Goal: Transaction & Acquisition: Register for event/course

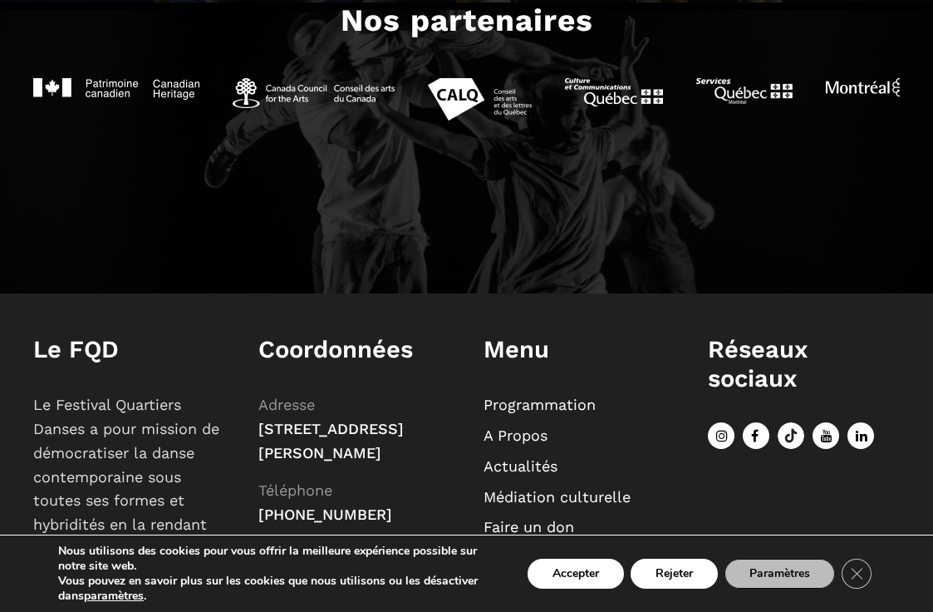
scroll to position [1331, 0]
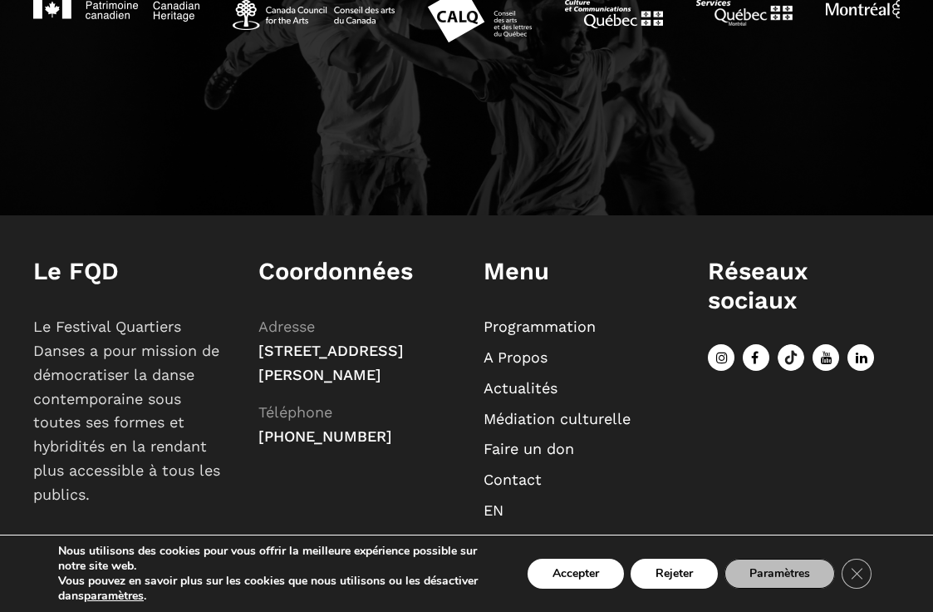
click at [523, 327] on link "Programmation" at bounding box center [540, 326] width 112 height 17
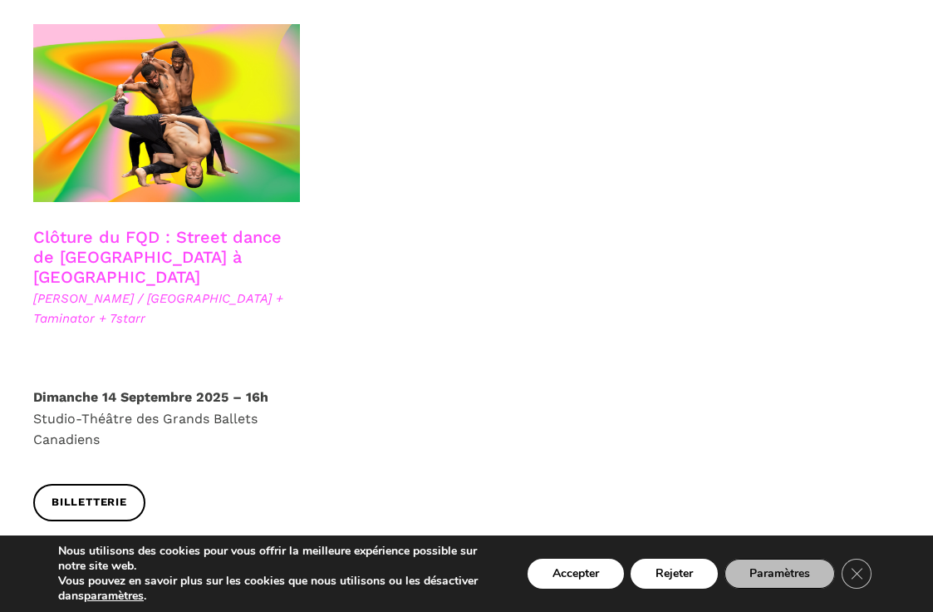
scroll to position [2972, 0]
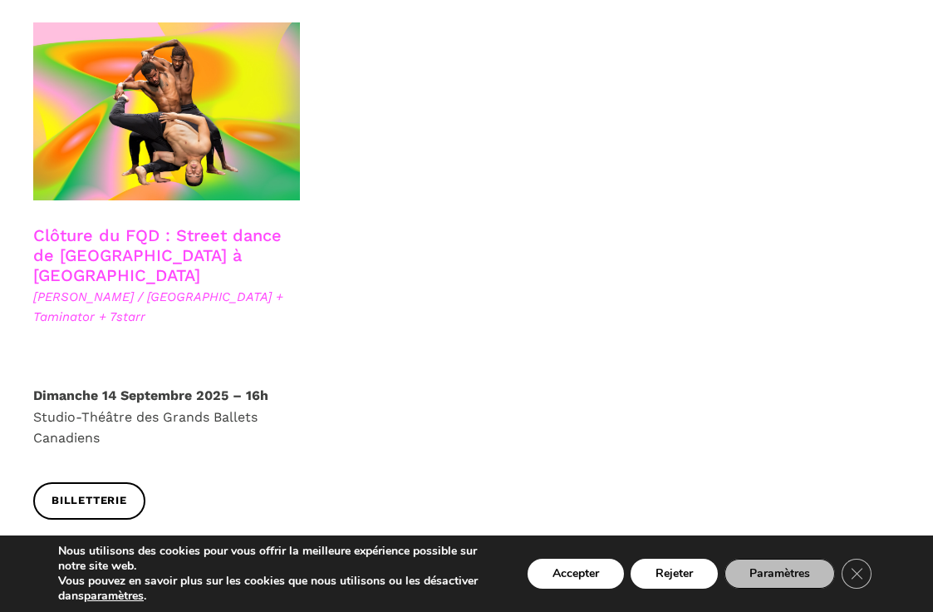
click at [192, 385] on p "Dimanche 14 Septembre 2025 – 16h Studio-Théâtre des Grands Ballets Canadiens" at bounding box center [166, 417] width 267 height 64
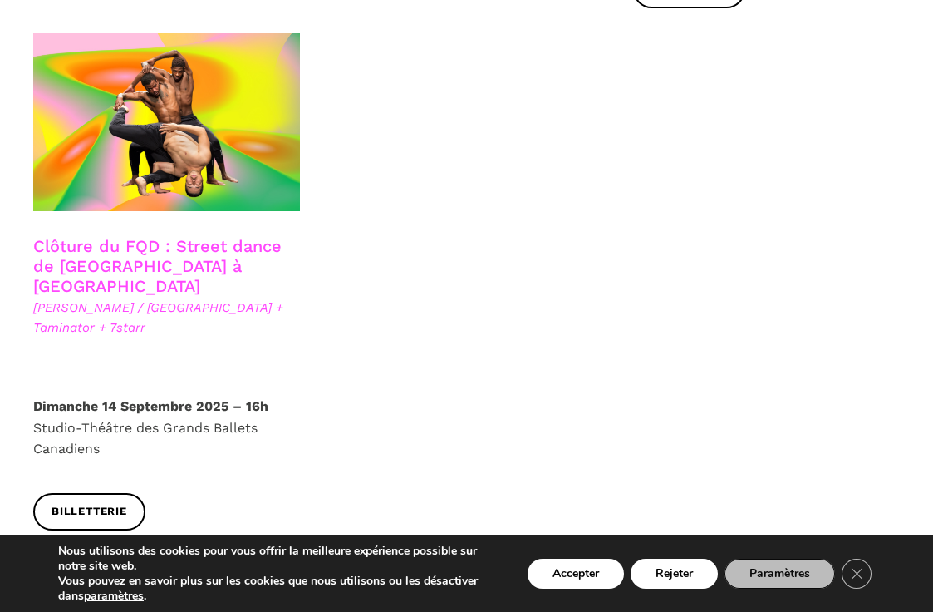
scroll to position [2955, 0]
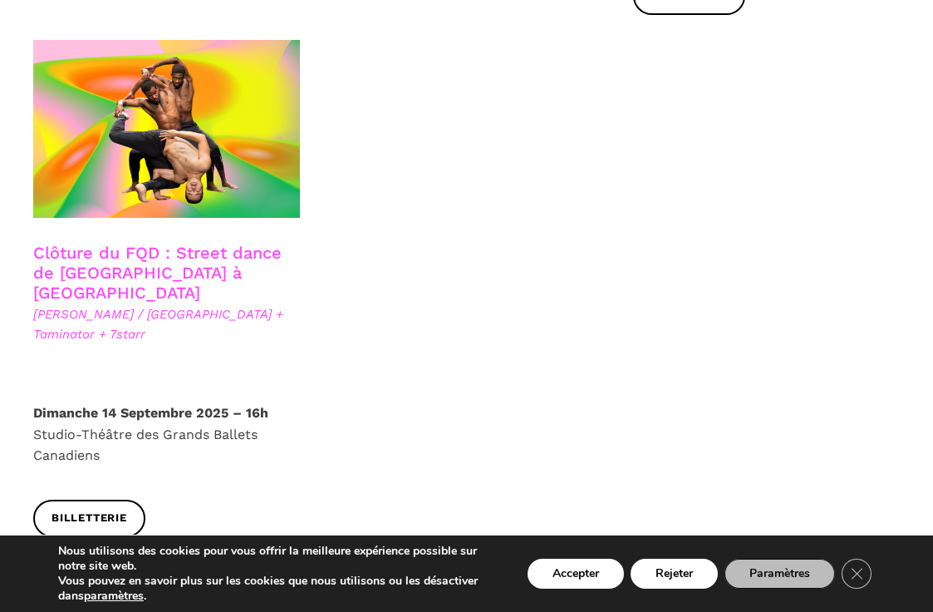
click at [210, 402] on p "Dimanche 14 Septembre 2025 – 16h Studio-Théâtre des Grands Ballets Canadiens" at bounding box center [166, 434] width 267 height 64
click at [210, 243] on link "Clôture du FQD : Street dance de [GEOGRAPHIC_DATA] à [GEOGRAPHIC_DATA]" at bounding box center [157, 273] width 249 height 60
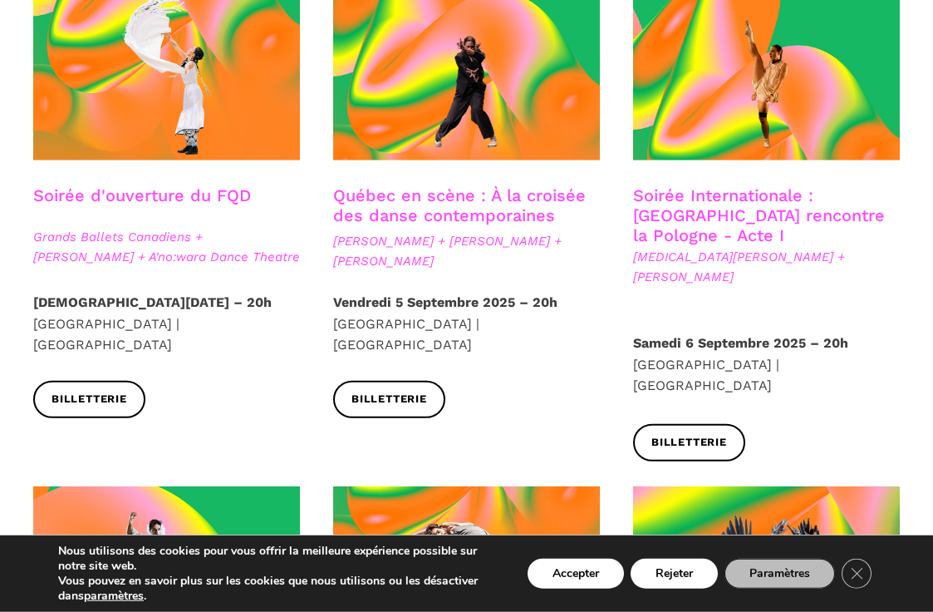
scroll to position [529, 0]
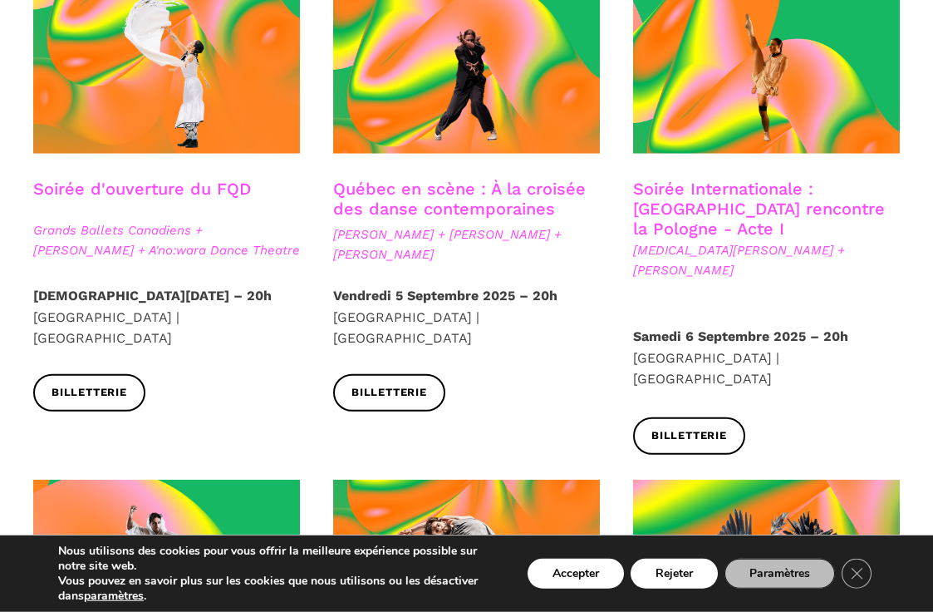
click at [160, 228] on span "Grands Ballets Canadiens + [PERSON_NAME] + A'no:wara Dance Theatre" at bounding box center [166, 240] width 267 height 40
click at [143, 234] on span "Grands Ballets Canadiens + [PERSON_NAME] + A'no:wara Dance Theatre" at bounding box center [166, 240] width 267 height 40
click at [135, 244] on span "Grands Ballets Canadiens + [PERSON_NAME] + A'no:wara Dance Theatre" at bounding box center [166, 240] width 267 height 40
click at [682, 574] on button "Rejeter" at bounding box center [674, 574] width 87 height 30
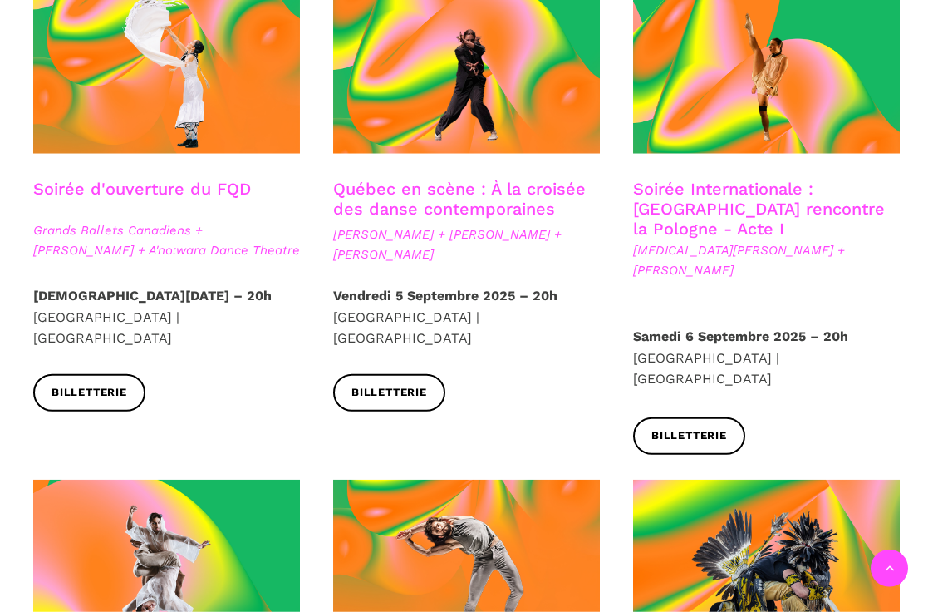
click at [171, 225] on span "Grands Ballets Canadiens + [PERSON_NAME] + A'no:wara Dance Theatre" at bounding box center [166, 240] width 267 height 40
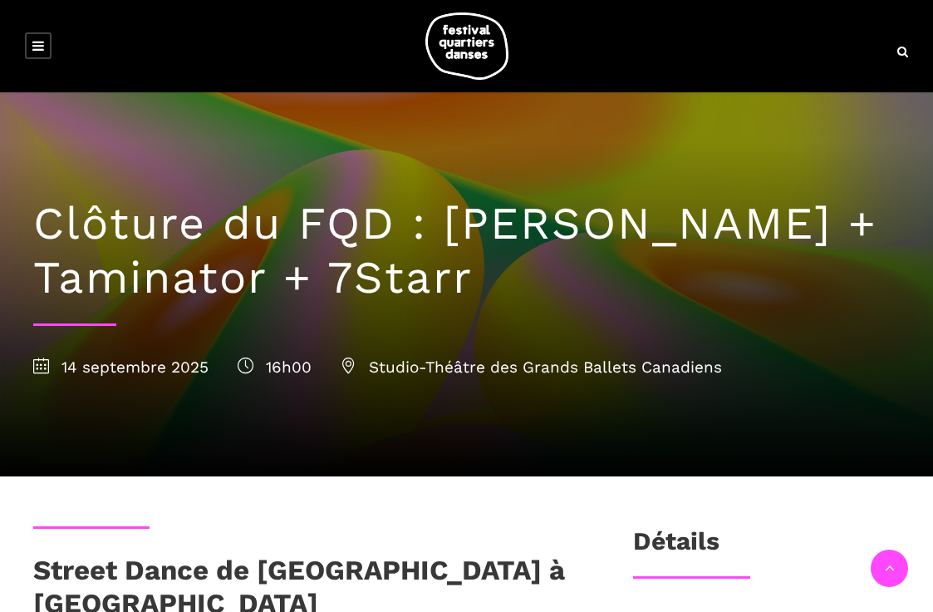
scroll to position [365, 0]
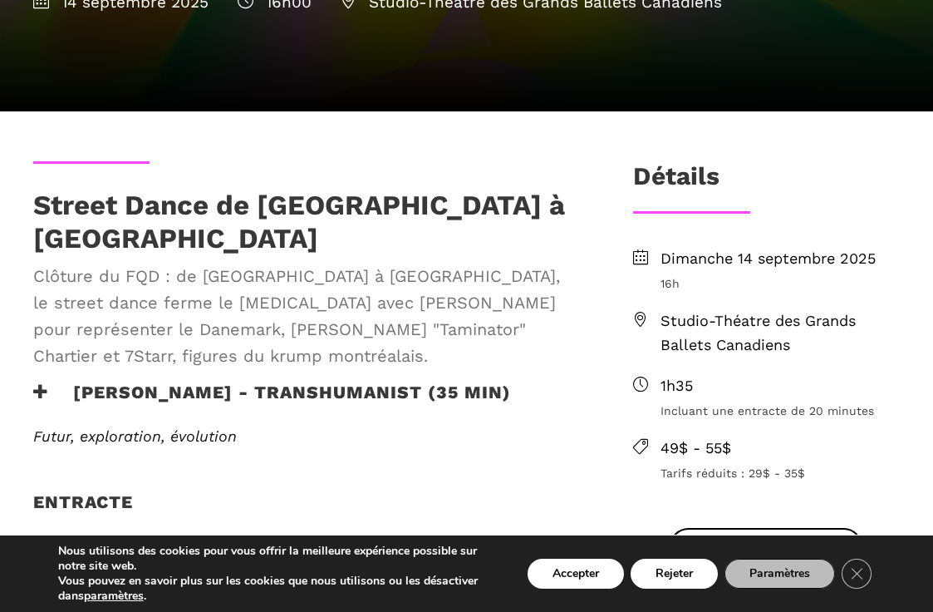
click at [707, 323] on span "Studio-Théatre des Grands Ballets Canadiens" at bounding box center [780, 333] width 239 height 48
click at [642, 324] on icon at bounding box center [640, 319] width 15 height 15
click at [777, 352] on span "Studio-Théatre des Grands Ballets Canadiens" at bounding box center [780, 333] width 239 height 48
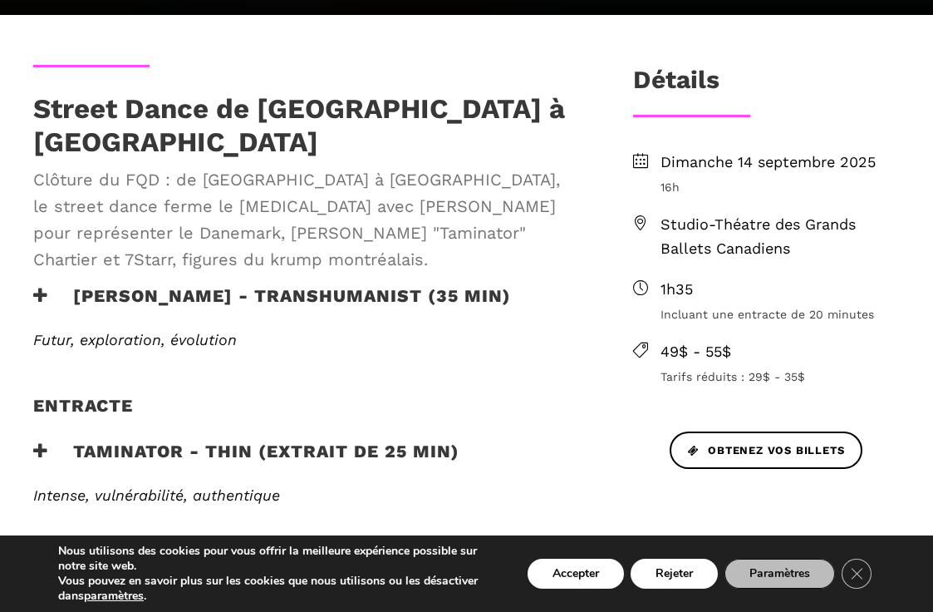
scroll to position [509, 0]
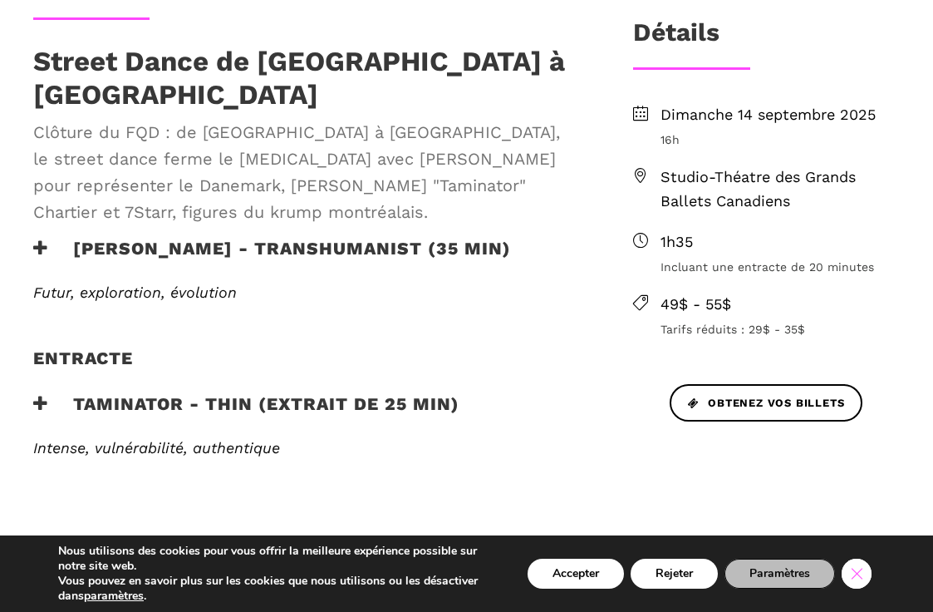
click at [856, 574] on icon "Close GDPR Cookie Banner" at bounding box center [857, 572] width 30 height 25
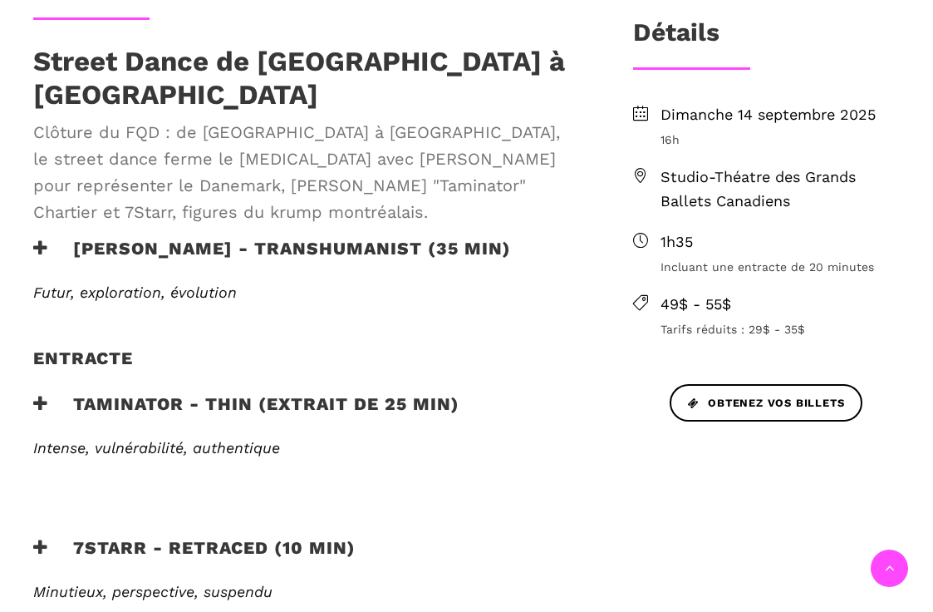
click at [707, 186] on span "Studio-Théatre des Grands Ballets Canadiens" at bounding box center [780, 189] width 239 height 48
click at [638, 175] on icon at bounding box center [640, 175] width 15 height 15
click at [737, 183] on span "Studio-Théatre des Grands Ballets Canadiens" at bounding box center [780, 189] width 239 height 48
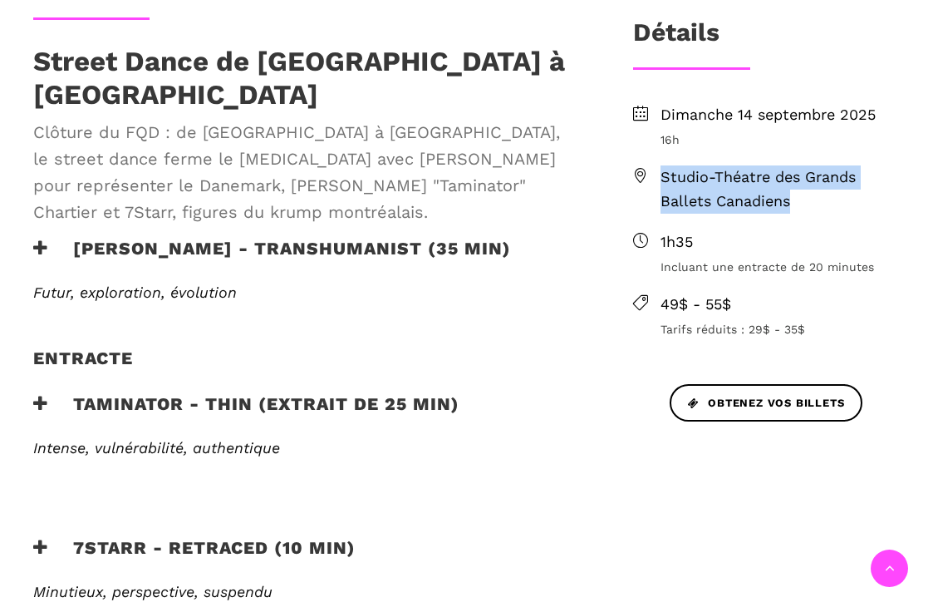
drag, startPoint x: 812, startPoint y: 195, endPoint x: 659, endPoint y: 171, distance: 154.8
click at [661, 171] on div "Studio-Théatre des Grands Ballets Canadiens" at bounding box center [780, 189] width 239 height 48
copy span "Studio-Théatre des Grands Ballets Canadiens"
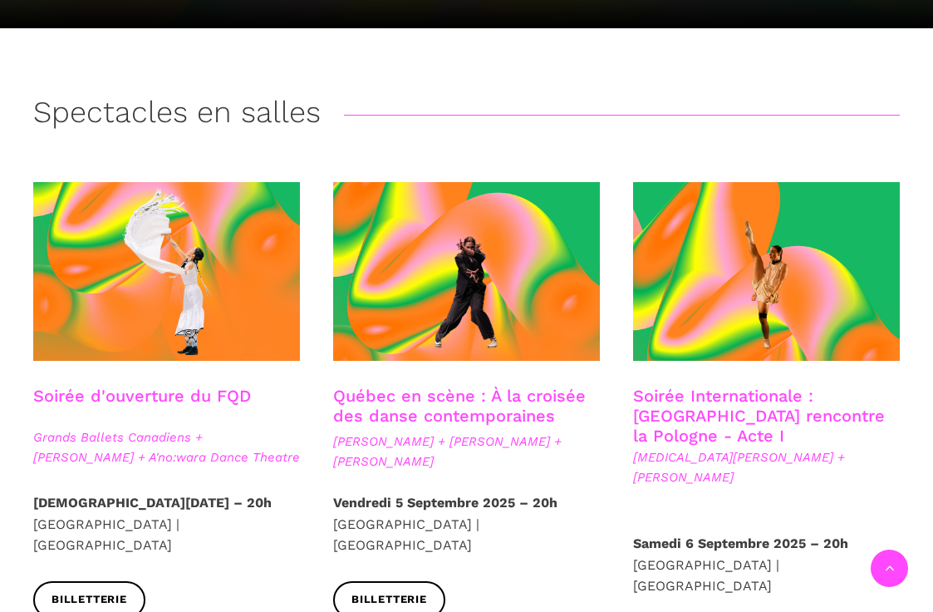
scroll to position [322, 0]
click at [159, 458] on span "Grands Ballets Canadiens + [PERSON_NAME] + A'no:wara Dance Theatre" at bounding box center [166, 447] width 267 height 40
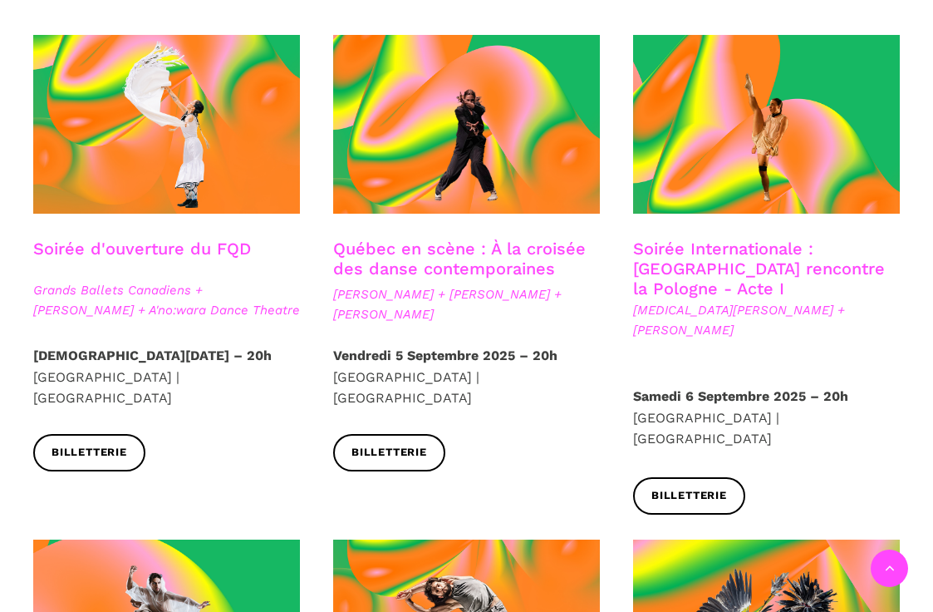
scroll to position [475, 0]
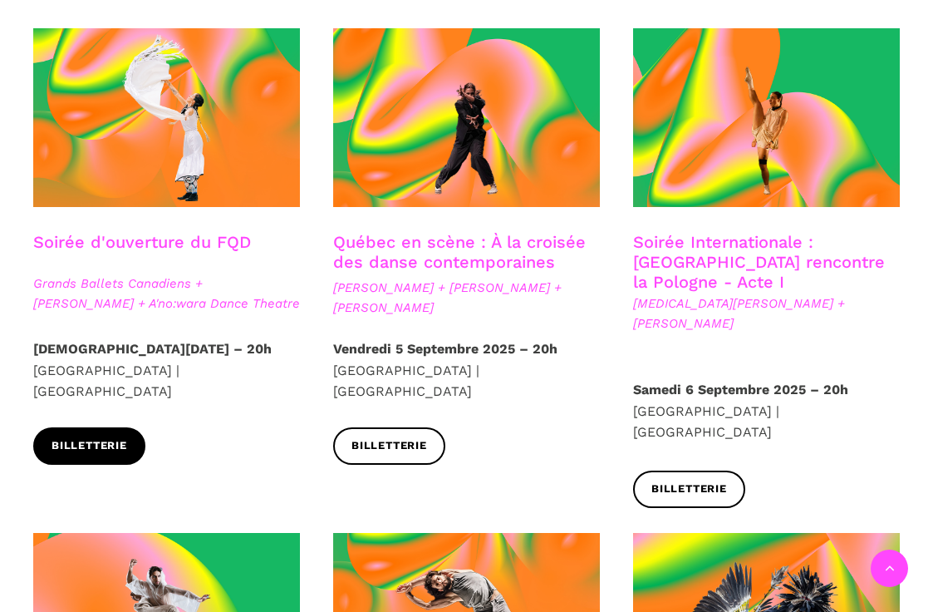
click at [126, 437] on span "Billetterie" at bounding box center [90, 445] width 76 height 17
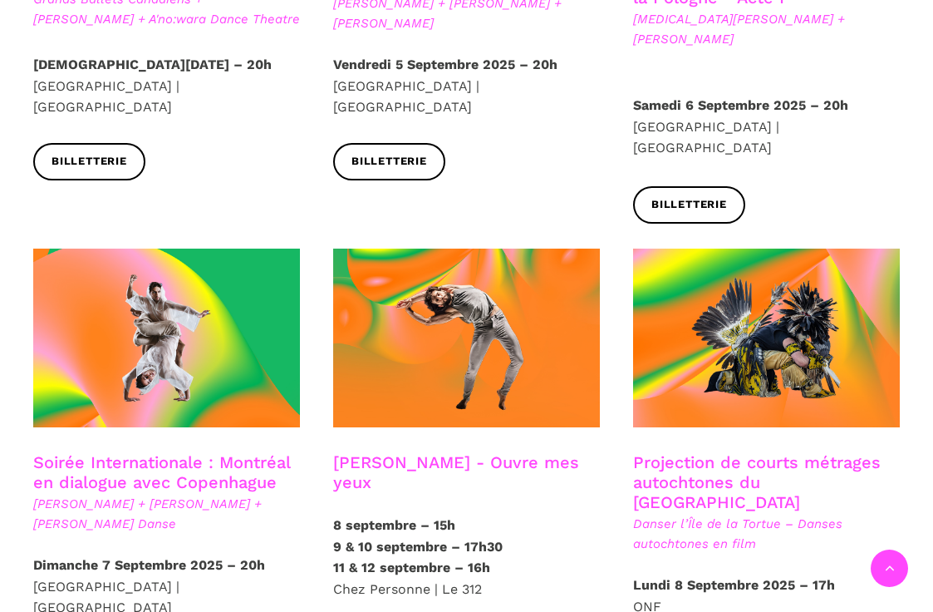
scroll to position [774, 0]
